Goal: Information Seeking & Learning: Understand process/instructions

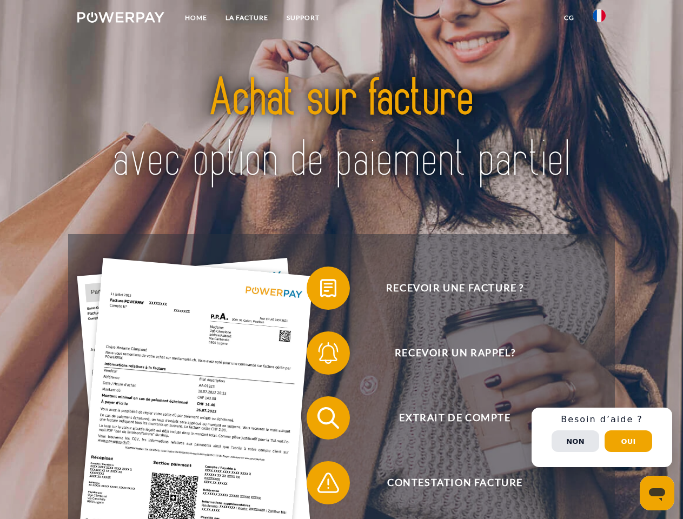
click at [121, 19] on img at bounding box center [120, 17] width 87 height 11
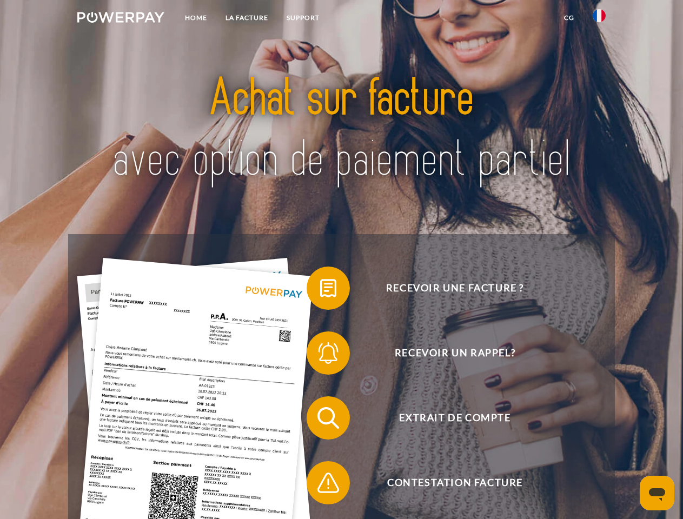
click at [599, 19] on img at bounding box center [598, 15] width 13 height 13
click at [568, 18] on link "CG" at bounding box center [568, 17] width 29 height 19
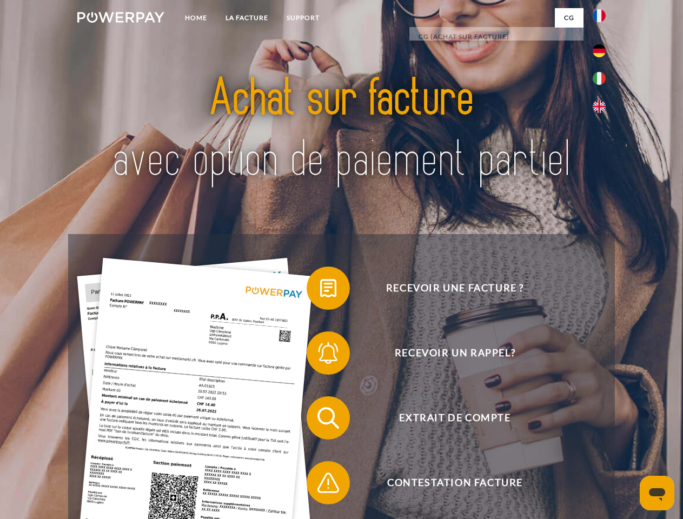
click at [320, 290] on span at bounding box center [312, 288] width 54 height 54
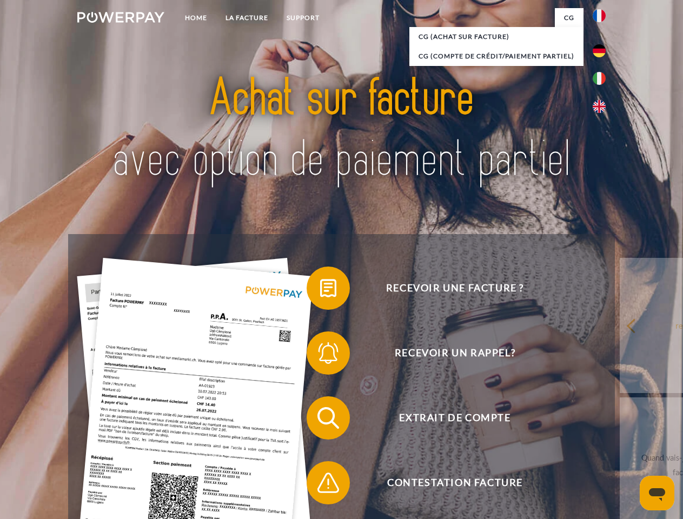
click at [320, 355] on div "Recevoir une facture ? Recevoir un rappel? Extrait de compte retour" at bounding box center [341, 450] width 546 height 432
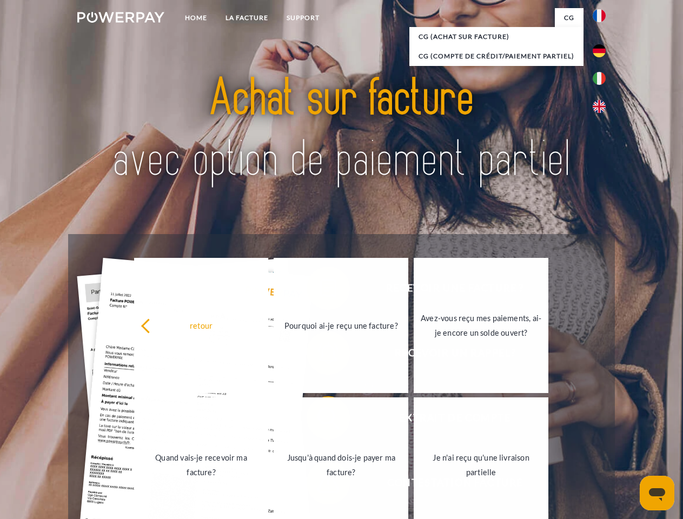
click at [320, 420] on link "Jusqu'à quand dois-je payer ma facture?" at bounding box center [340, 464] width 135 height 135
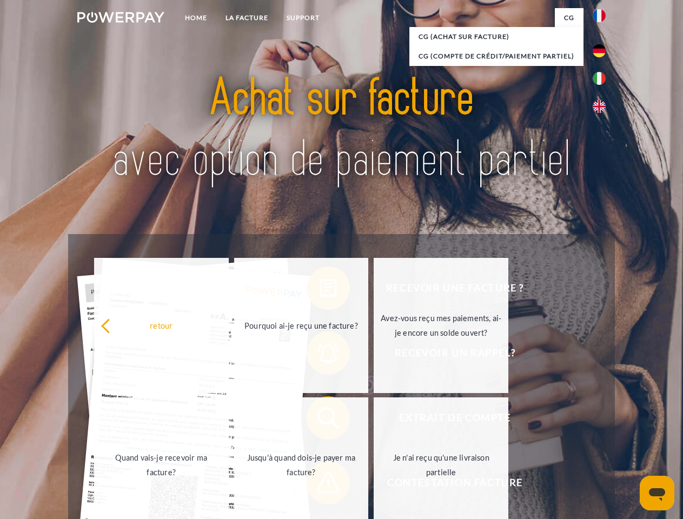
click at [373, 485] on link "Je n'ai reçu qu'une livraison partielle" at bounding box center [440, 464] width 135 height 135
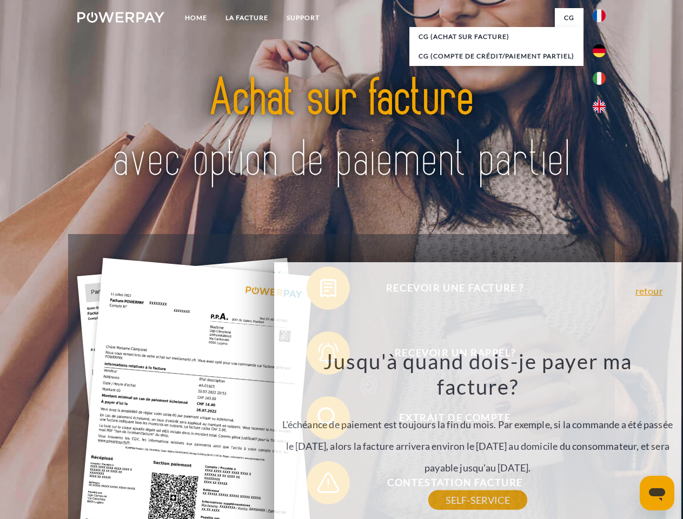
click at [601, 437] on div "Recevoir une facture ? Recevoir un rappel? Extrait de compte retour" at bounding box center [341, 450] width 546 height 432
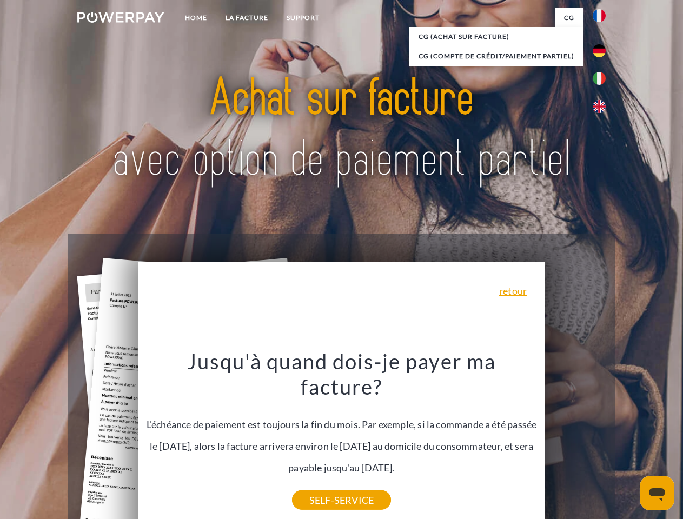
click at [575, 439] on span "Extrait de compte" at bounding box center [454, 417] width 265 height 43
click at [628, 441] on header "Home LA FACTURE Support" at bounding box center [341, 373] width 683 height 746
